Goal: Check status: Check status

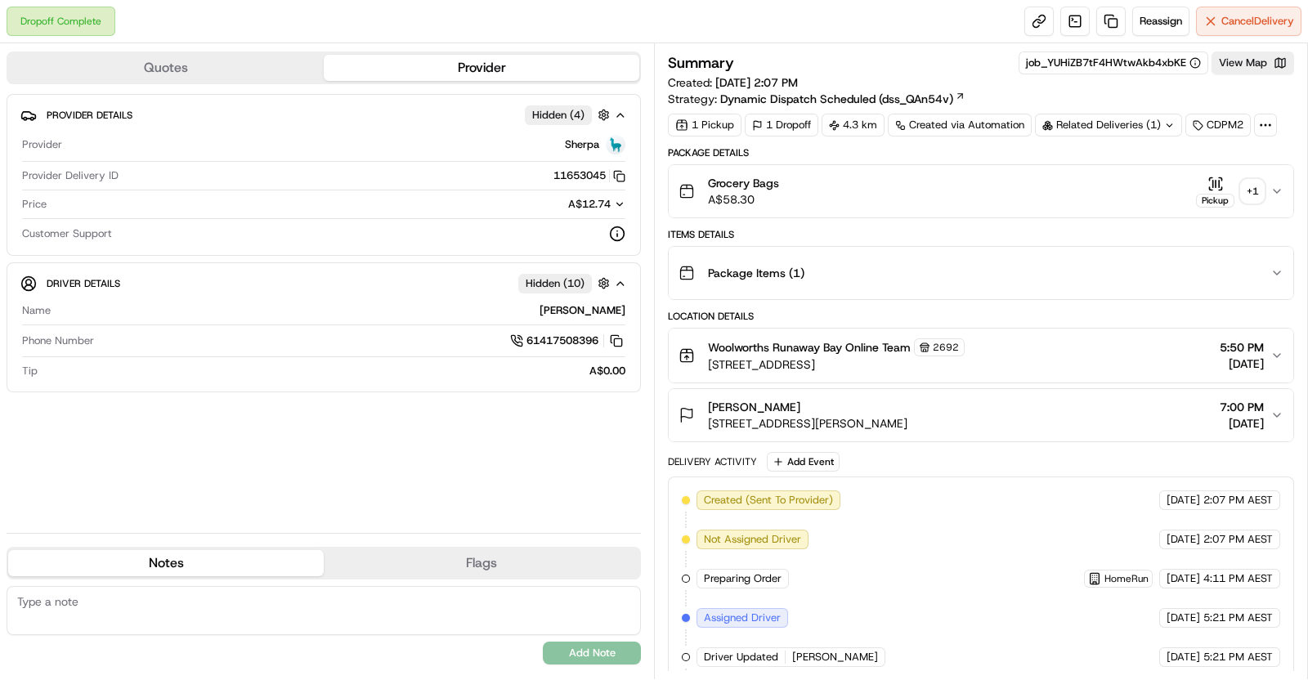
click at [1259, 194] on div "+ 1" at bounding box center [1252, 191] width 23 height 23
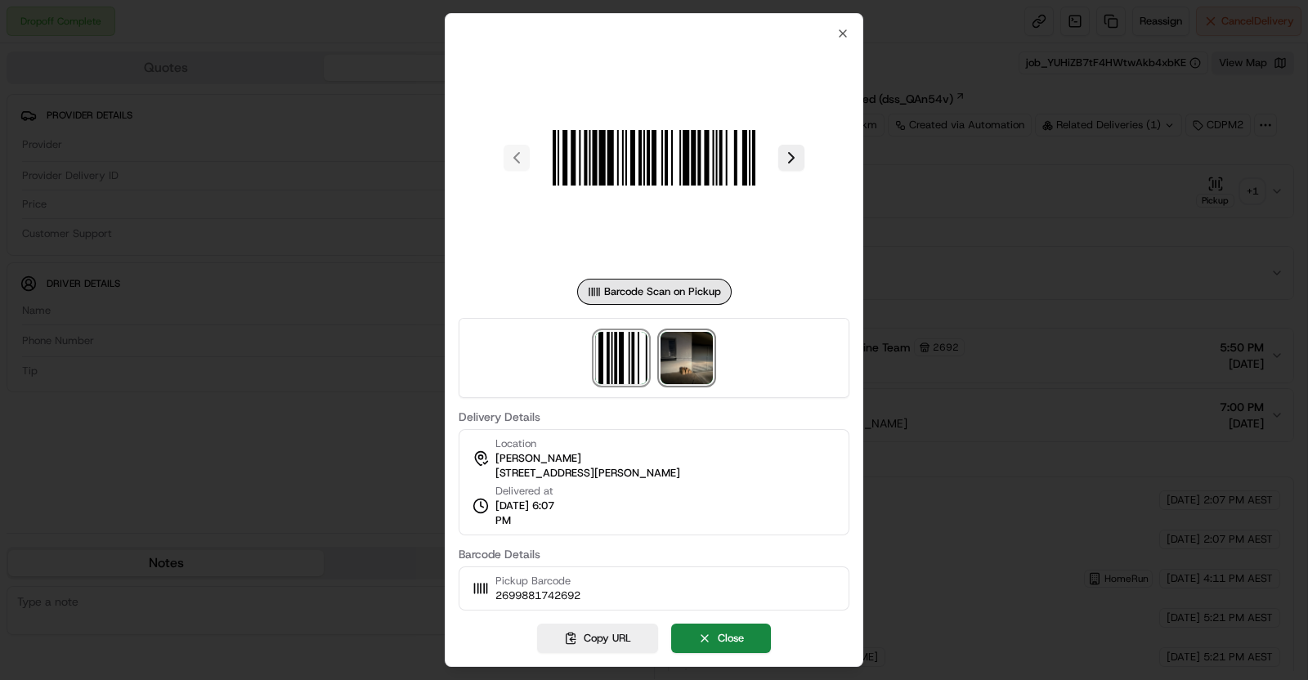
click at [679, 357] on img at bounding box center [687, 358] width 52 height 52
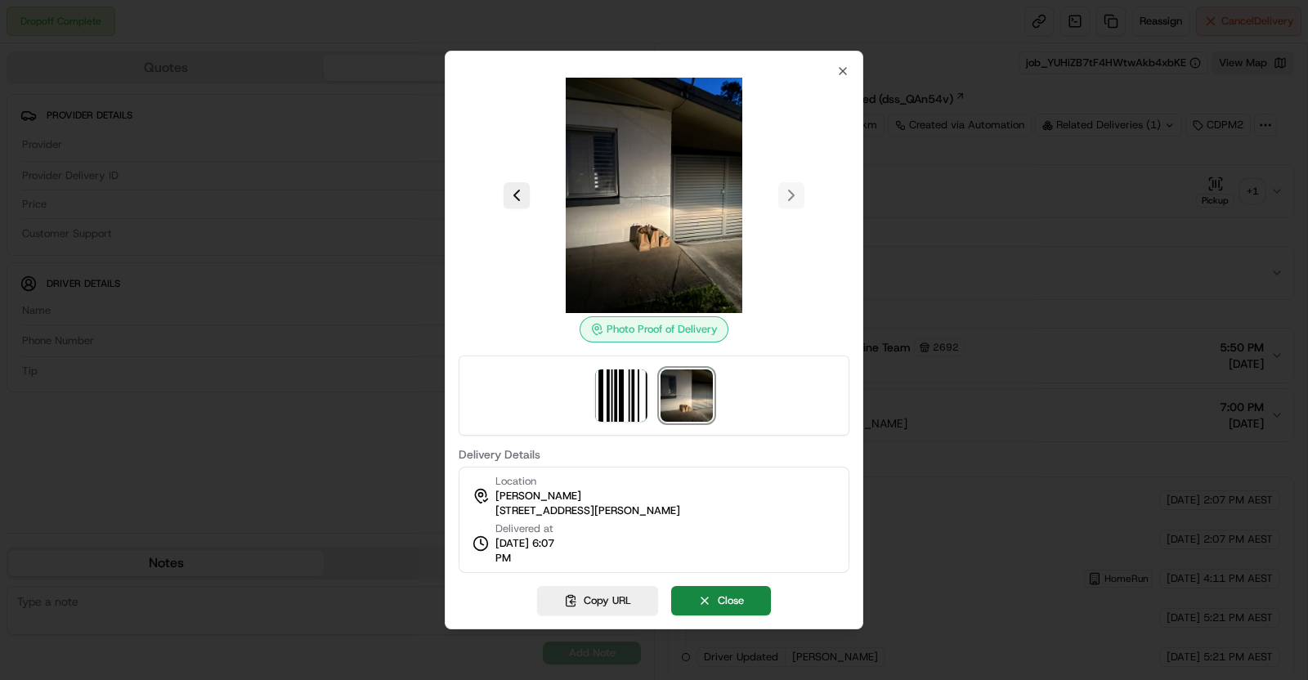
click at [1047, 370] on div at bounding box center [654, 340] width 1308 height 680
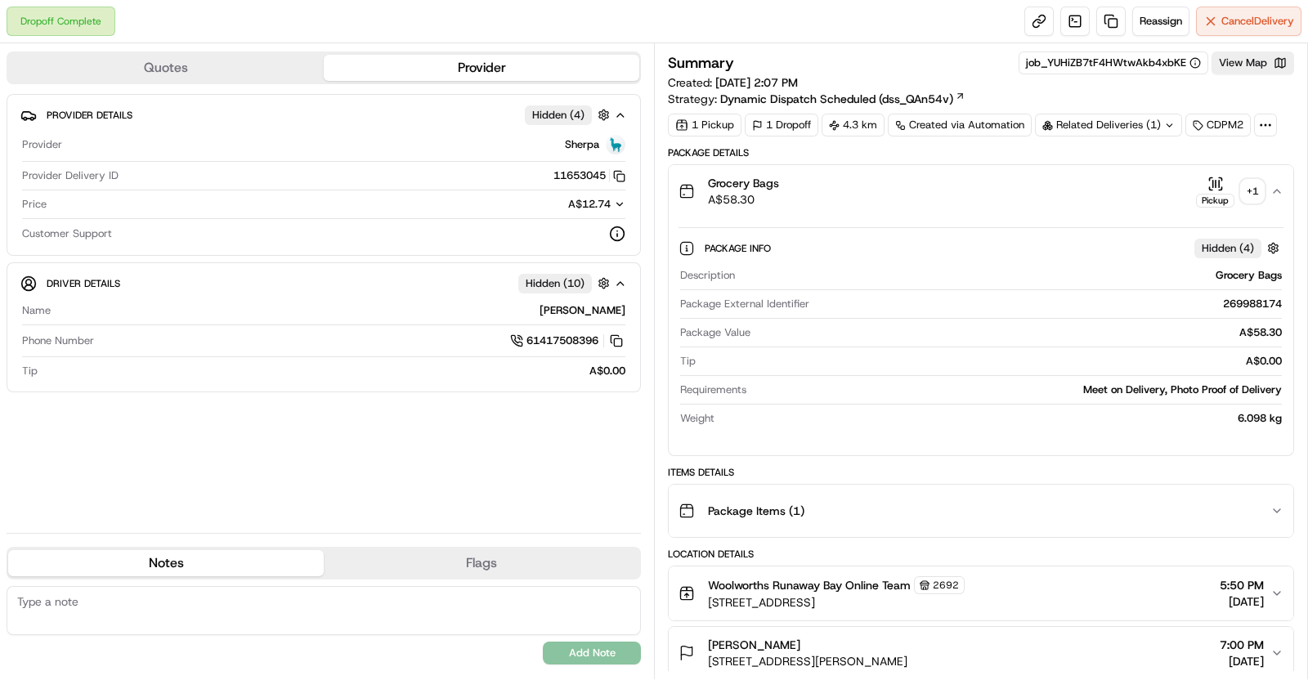
click at [1258, 190] on div "+ 1" at bounding box center [1252, 191] width 23 height 23
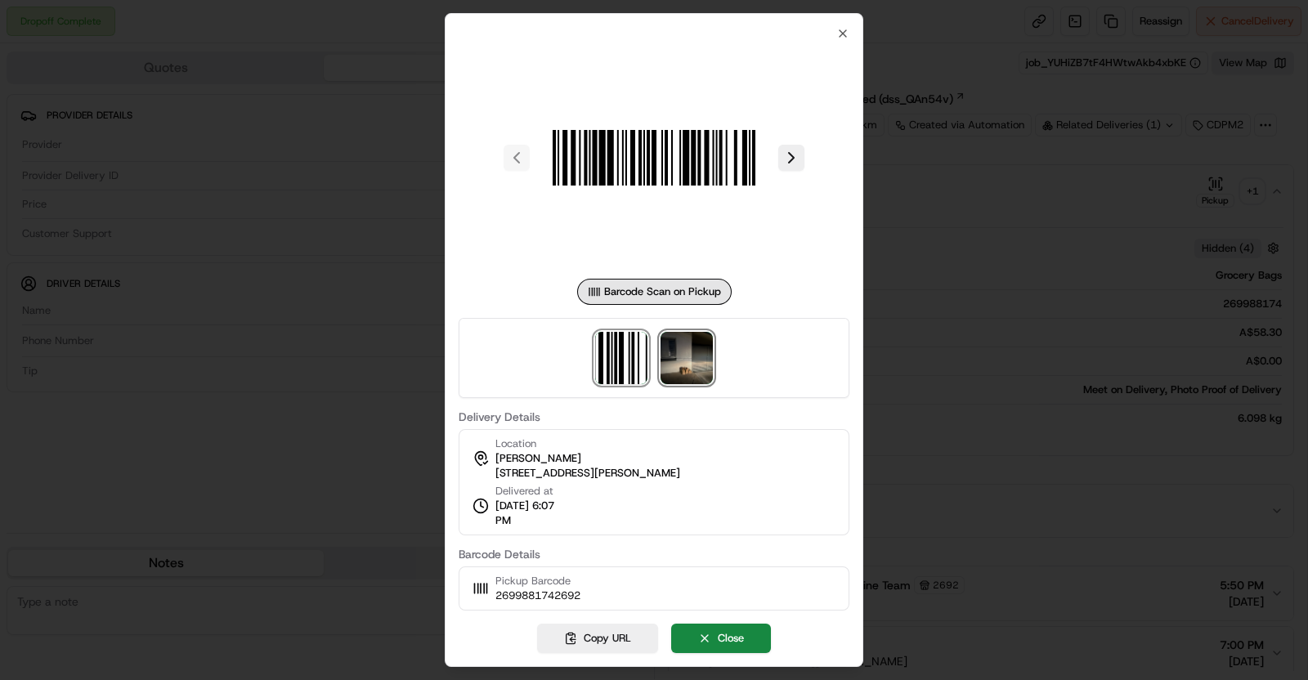
click at [697, 367] on img at bounding box center [687, 358] width 52 height 52
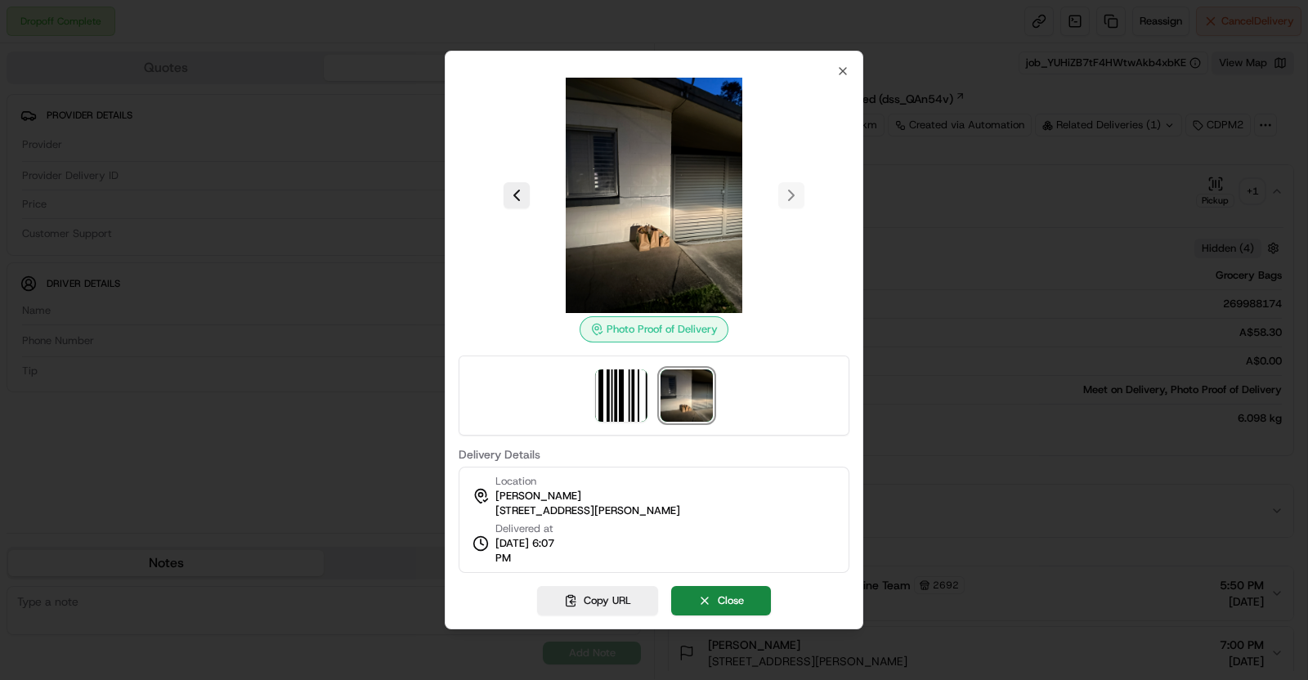
click at [310, 222] on div at bounding box center [654, 340] width 1308 height 680
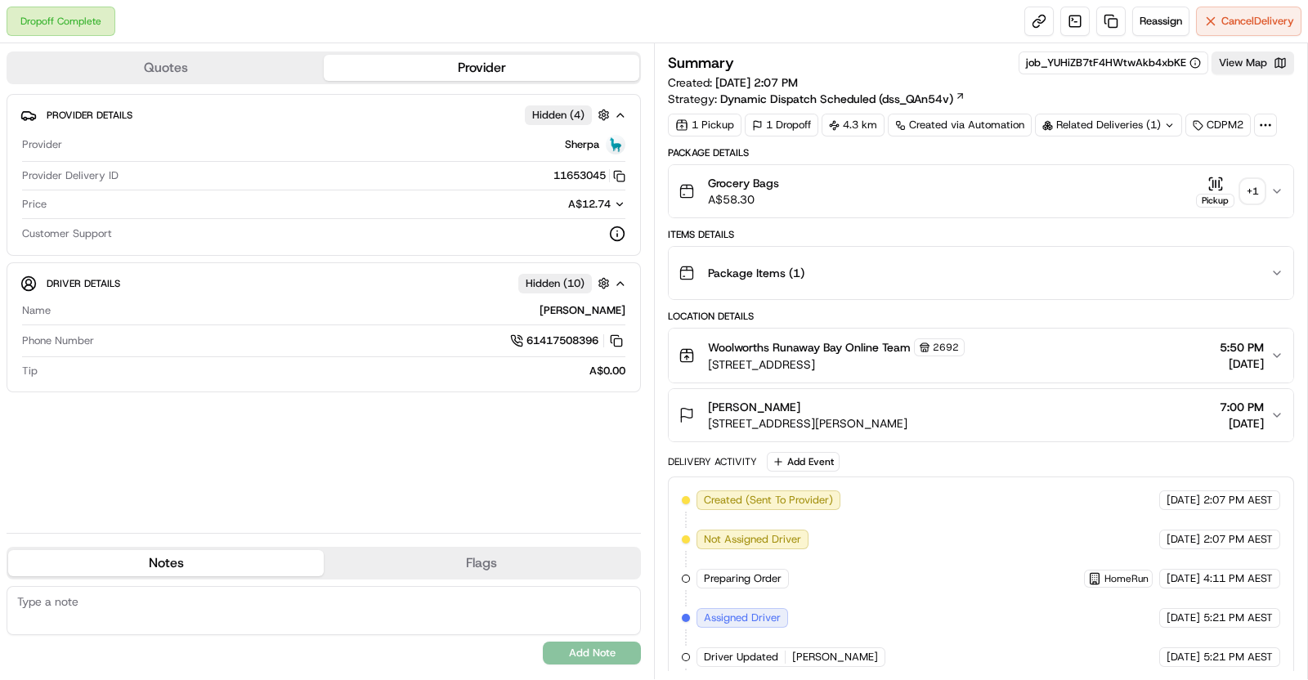
click at [1259, 182] on div "+ 1" at bounding box center [1252, 191] width 23 height 23
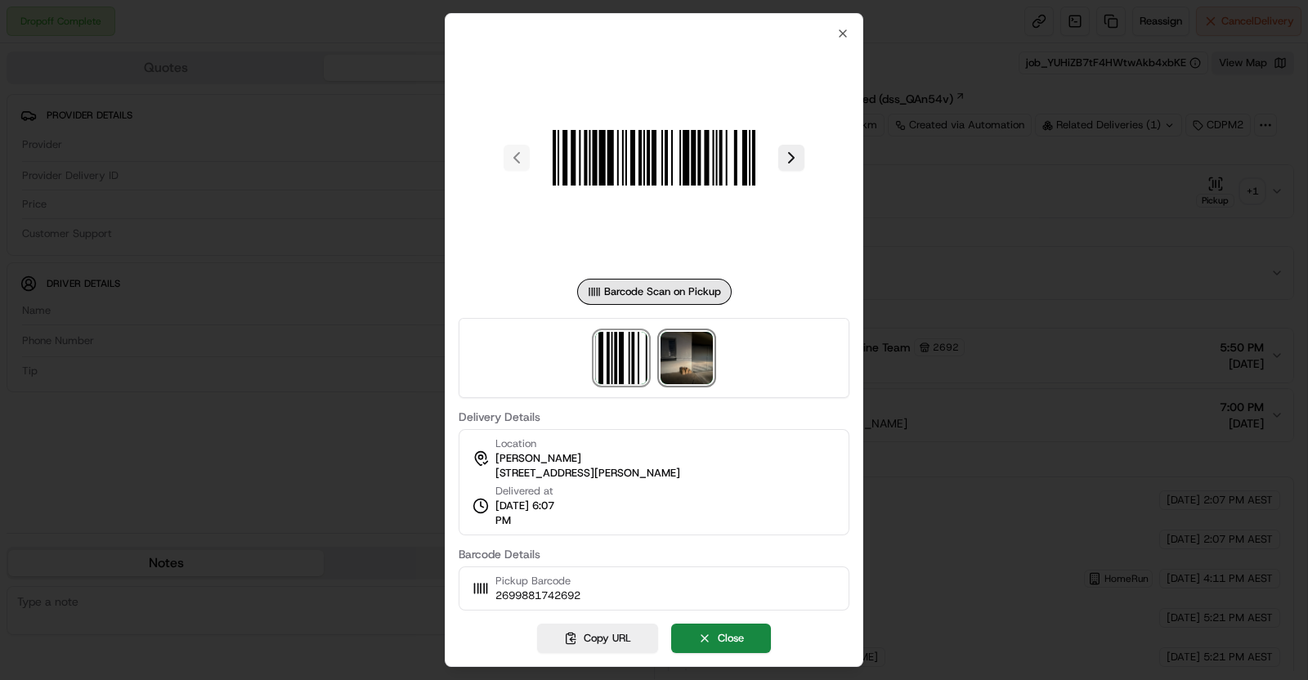
click at [700, 352] on img at bounding box center [687, 358] width 52 height 52
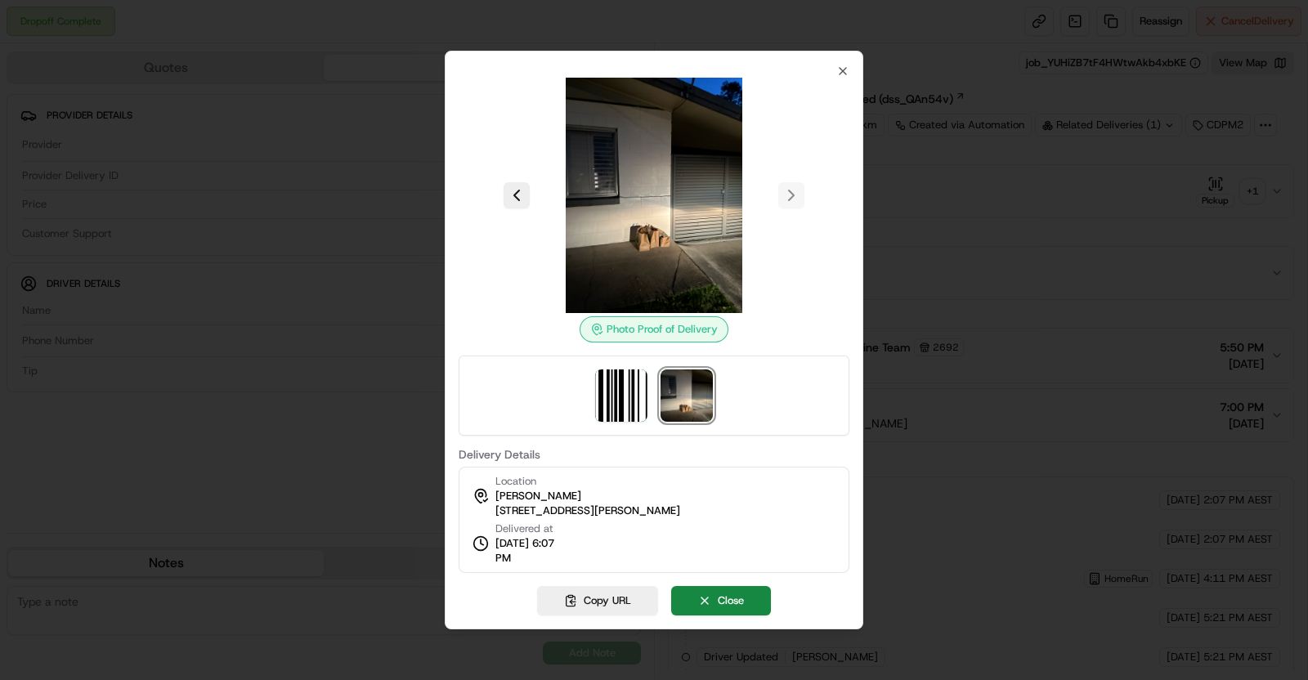
drag, startPoint x: 327, startPoint y: 210, endPoint x: 301, endPoint y: 65, distance: 147.9
click at [327, 210] on div at bounding box center [654, 340] width 1308 height 680
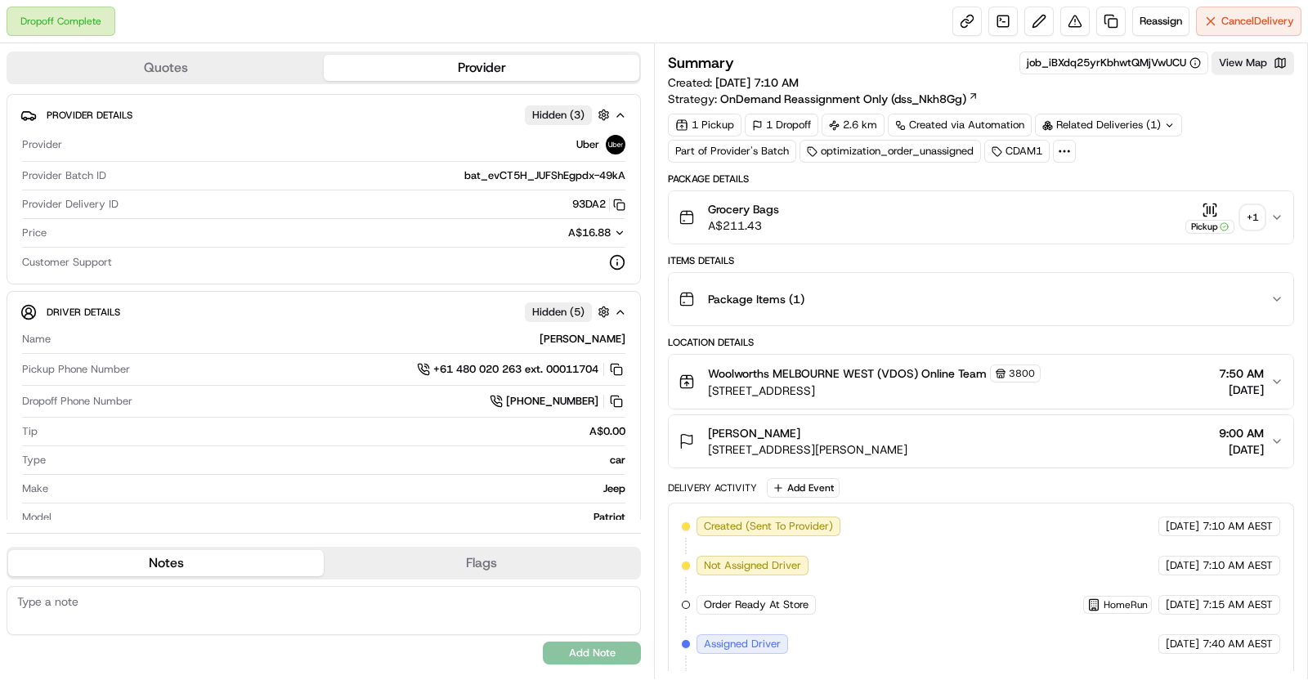
click at [1253, 212] on div "+ 1" at bounding box center [1252, 217] width 23 height 23
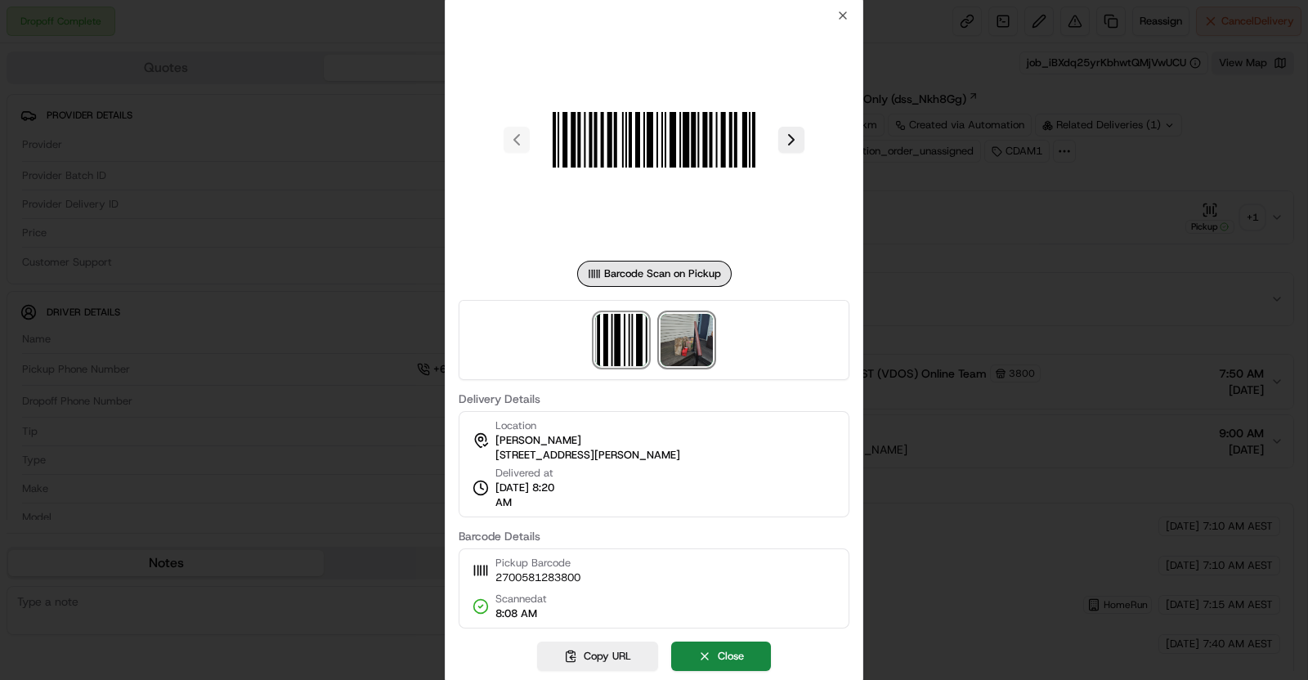
click at [668, 345] on img at bounding box center [687, 340] width 52 height 52
click at [1153, 329] on div at bounding box center [654, 340] width 1308 height 680
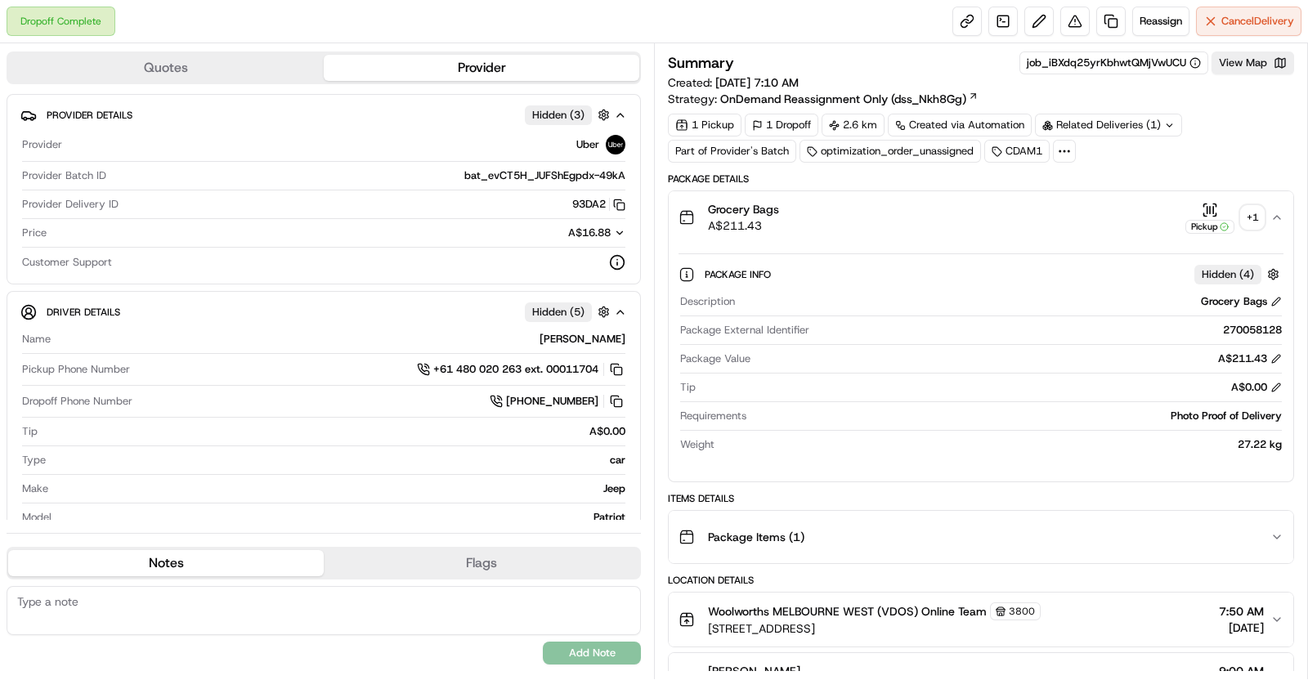
click at [1253, 206] on div "+ 1" at bounding box center [1252, 217] width 23 height 23
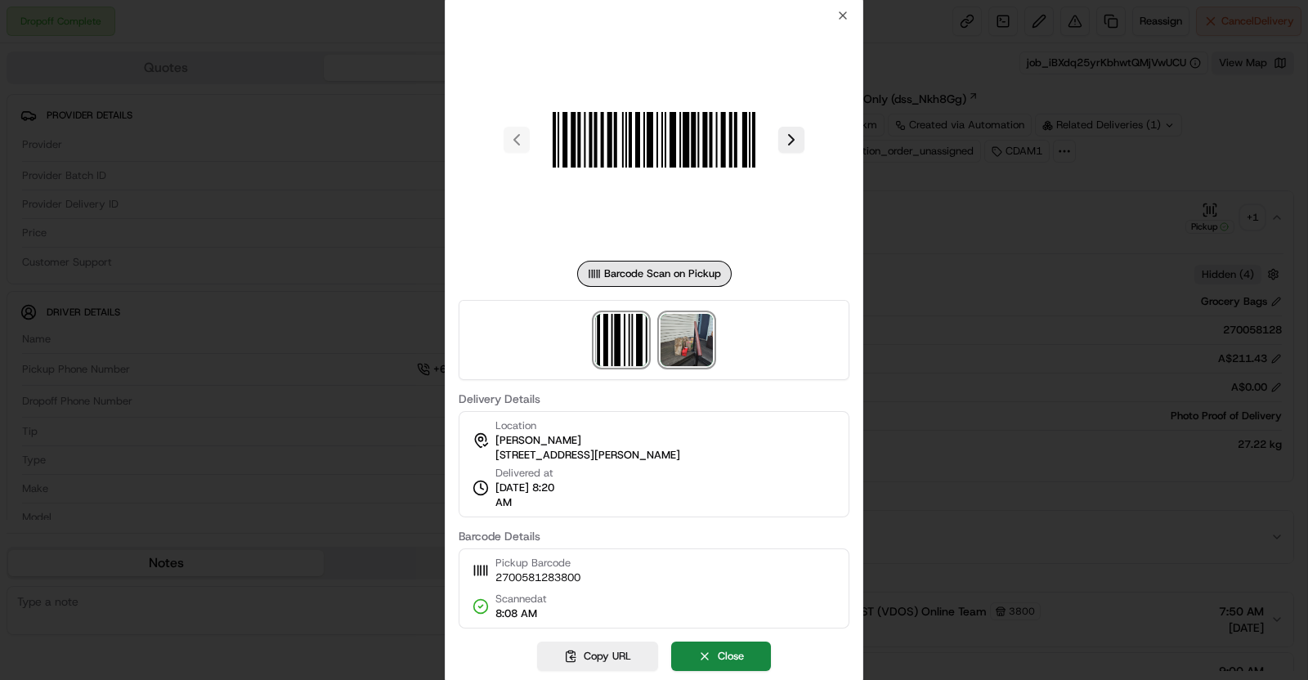
click at [677, 336] on img at bounding box center [687, 340] width 52 height 52
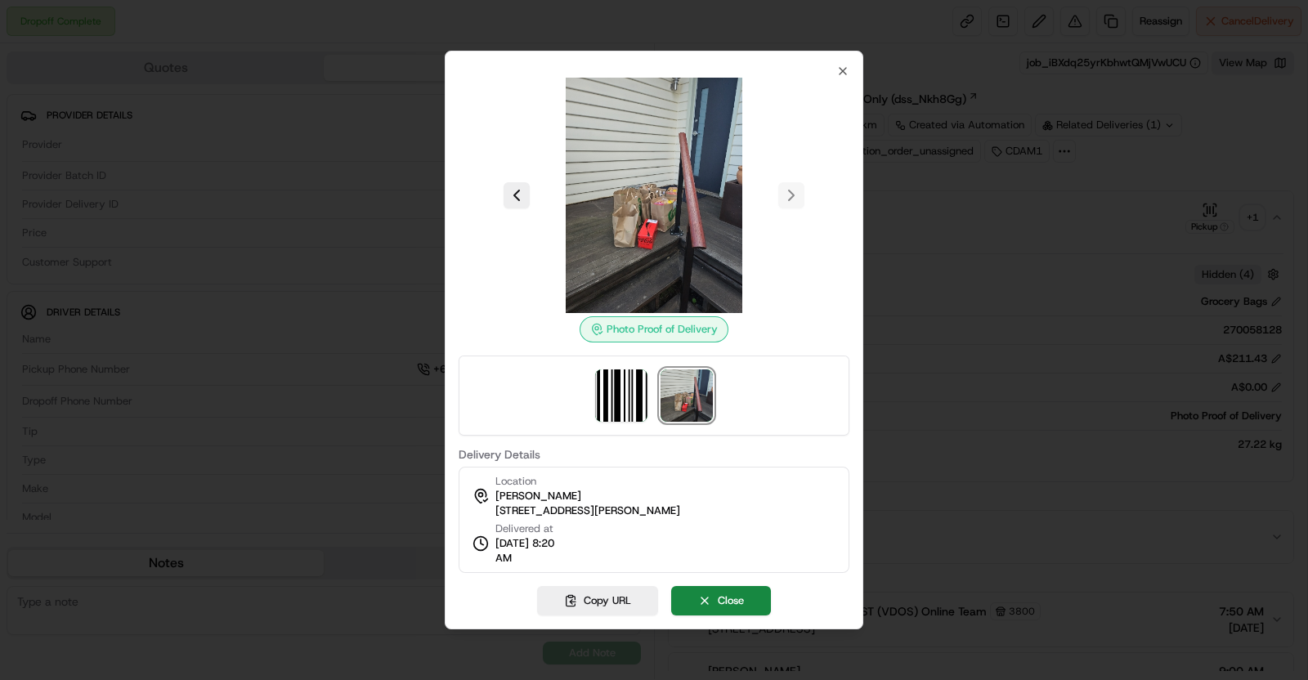
click at [949, 283] on div at bounding box center [654, 340] width 1308 height 680
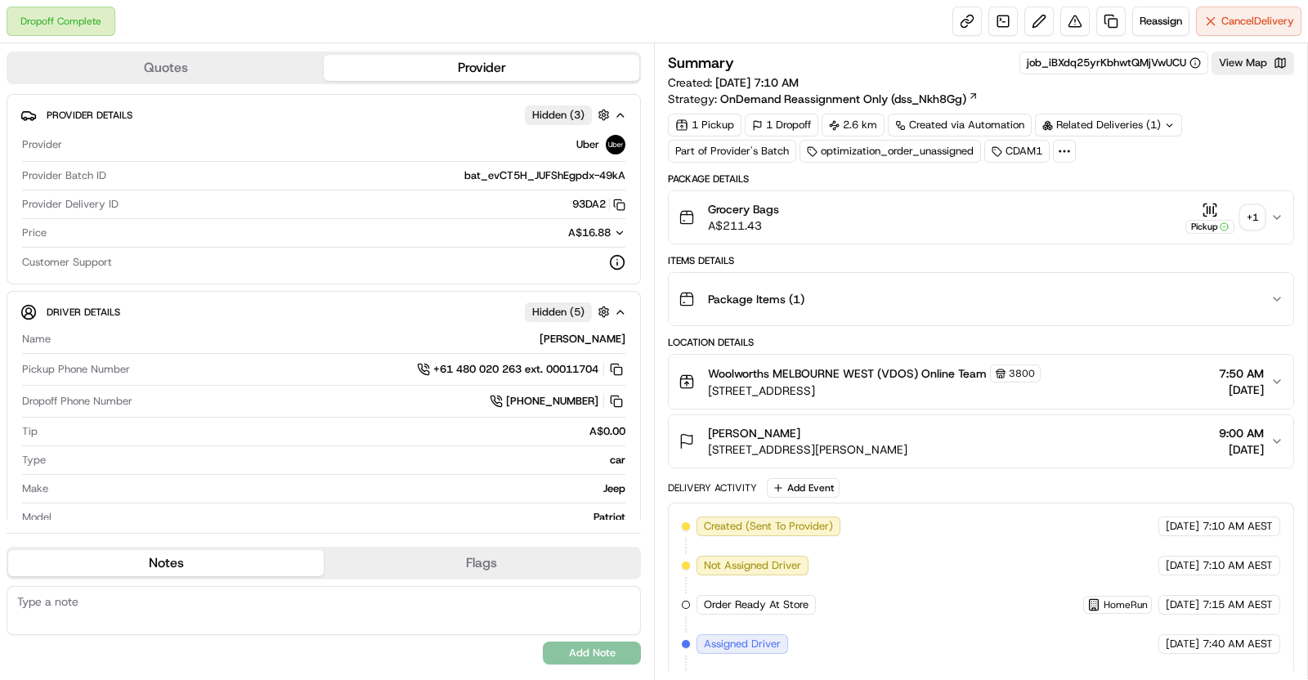
click at [1251, 220] on div "+ 1" at bounding box center [1252, 217] width 23 height 23
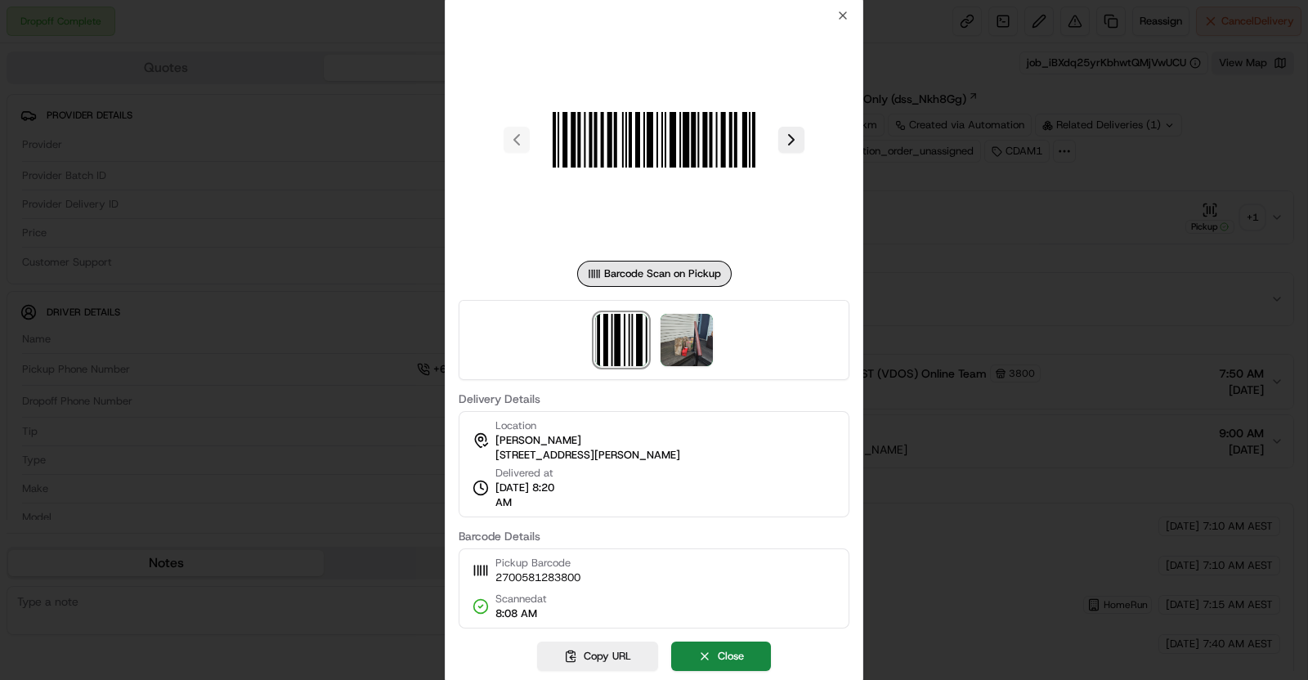
click at [720, 337] on div at bounding box center [654, 340] width 391 height 80
click at [688, 333] on img at bounding box center [687, 340] width 52 height 52
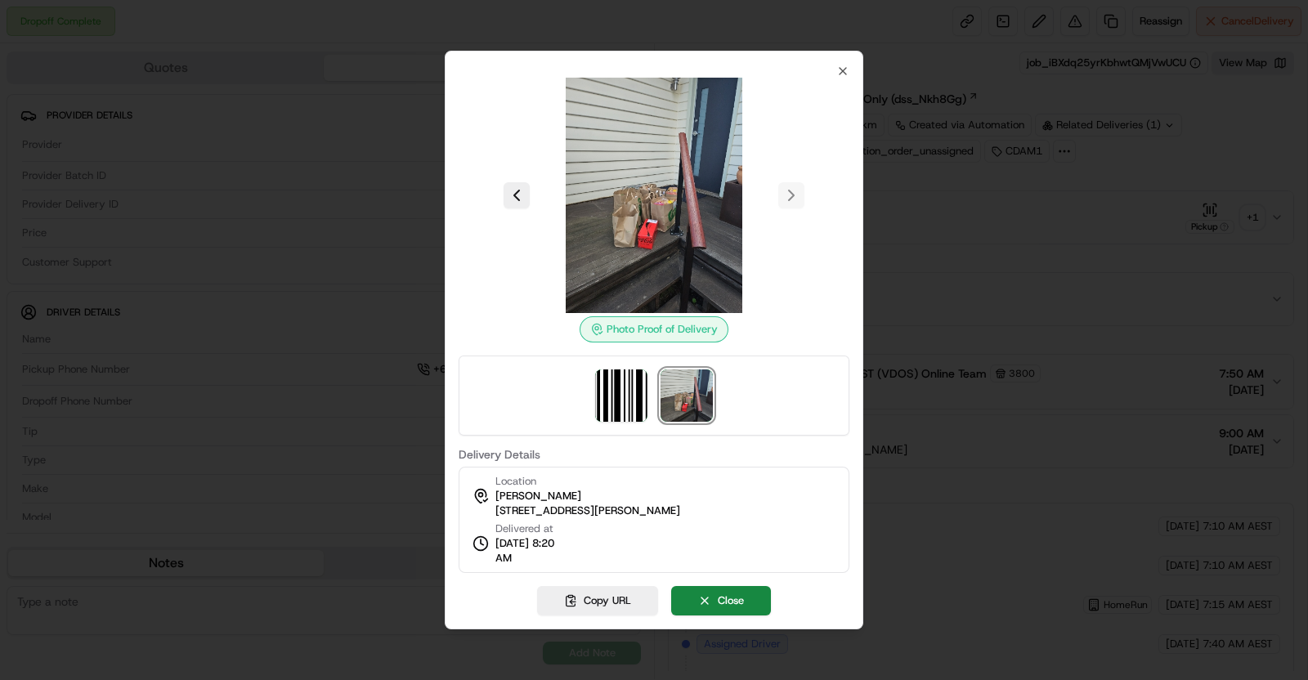
click at [36, 99] on div at bounding box center [654, 340] width 1308 height 680
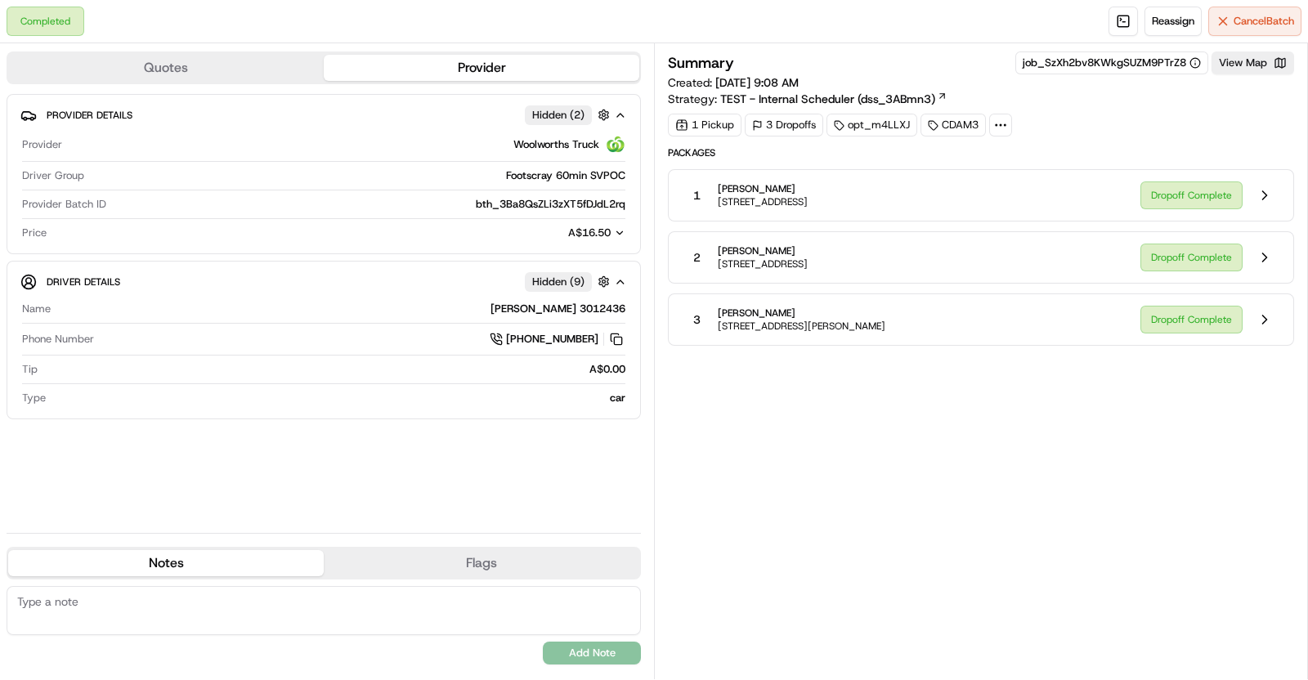
click at [881, 325] on span "[STREET_ADDRESS][PERSON_NAME]" at bounding box center [802, 326] width 168 height 13
click at [1259, 311] on button at bounding box center [1264, 319] width 31 height 31
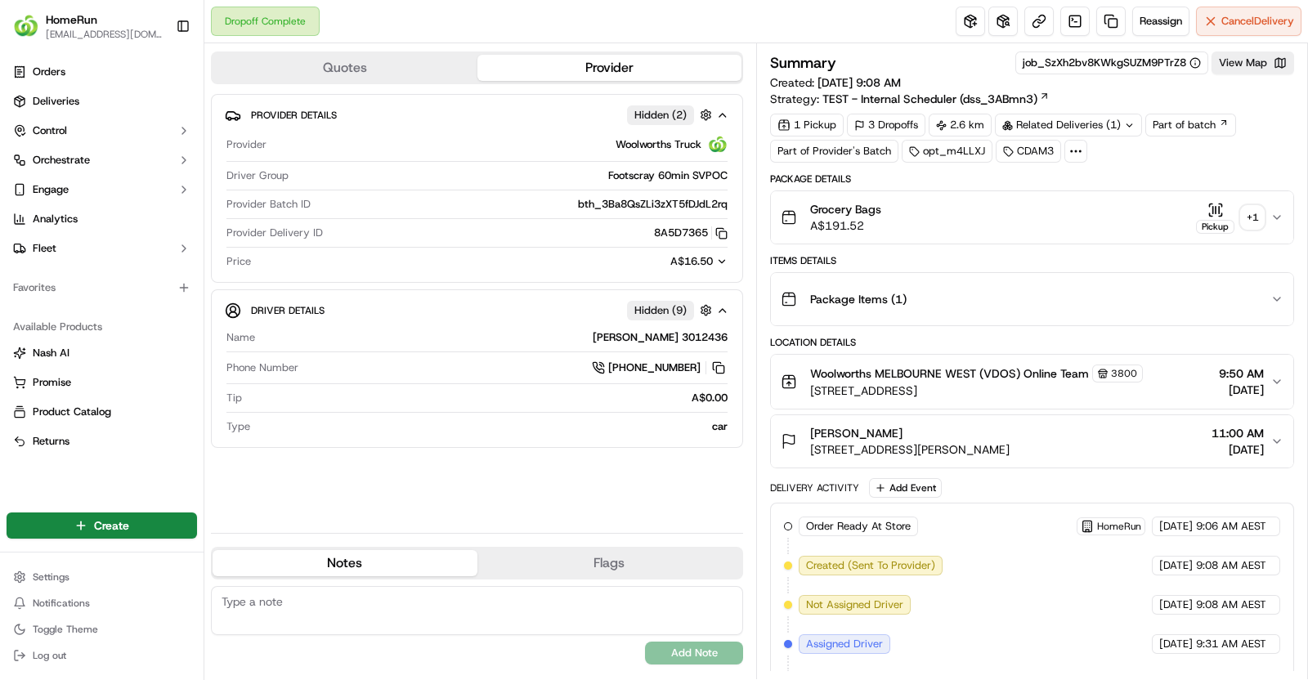
click at [1253, 222] on div "+ 1" at bounding box center [1252, 217] width 23 height 23
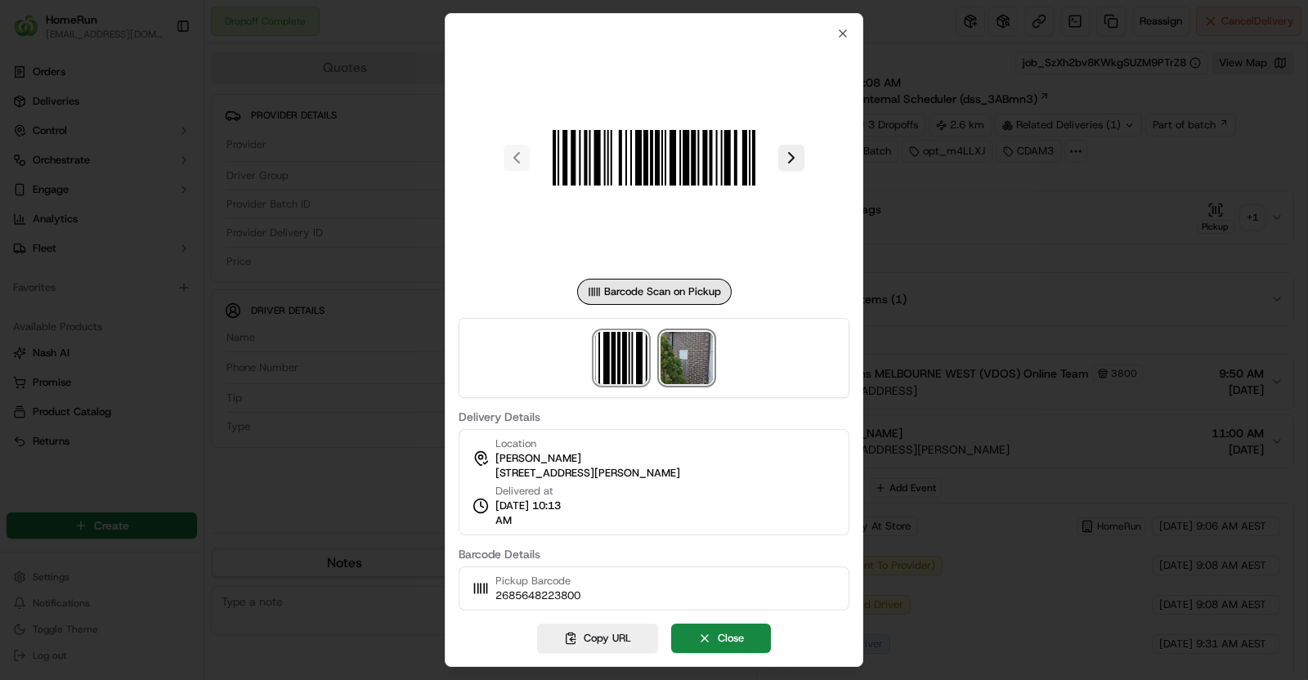
click at [711, 356] on img at bounding box center [687, 358] width 52 height 52
